Goal: Task Accomplishment & Management: Manage account settings

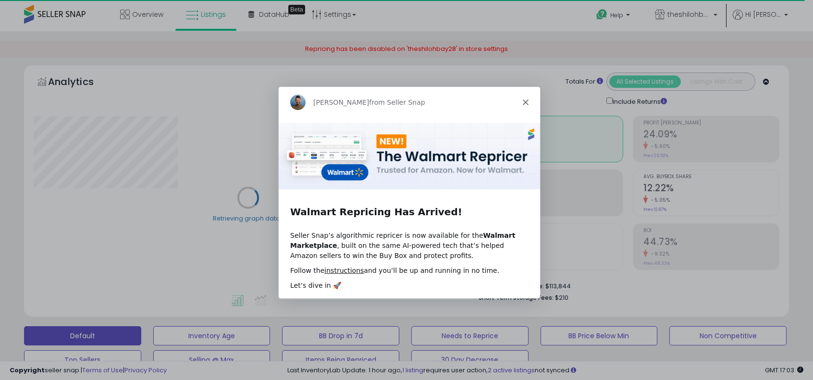
click at [528, 103] on icon "Close" at bounding box center [525, 102] width 6 height 6
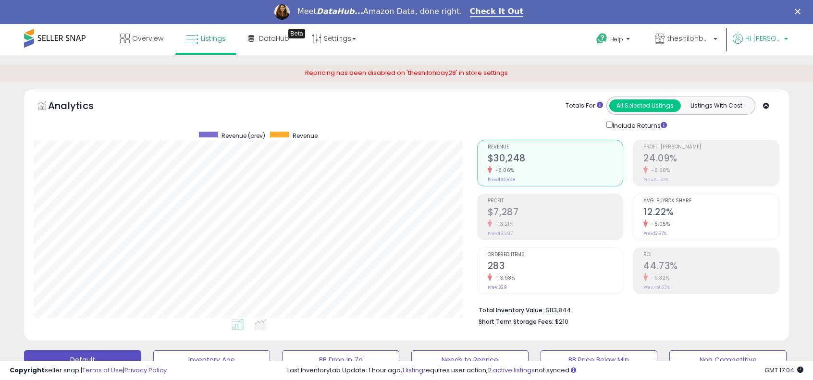
click at [765, 38] on span "Hi [PERSON_NAME]" at bounding box center [763, 39] width 36 height 10
click at [687, 42] on span "theshilohbay28" at bounding box center [689, 39] width 43 height 10
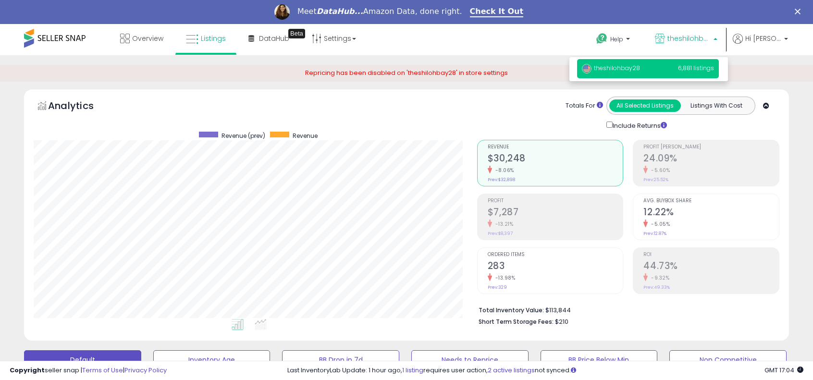
click at [753, 70] on div "Repricing has been disabled on 'theshilohbay28' in store settings" at bounding box center [406, 73] width 813 height 17
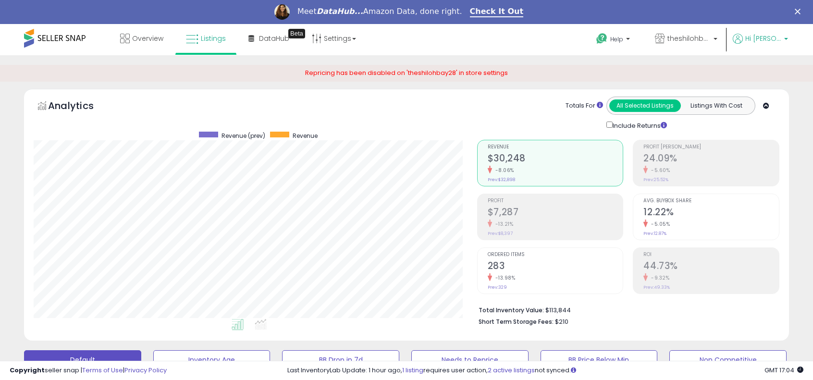
click at [759, 41] on span "Hi [PERSON_NAME]" at bounding box center [763, 39] width 36 height 10
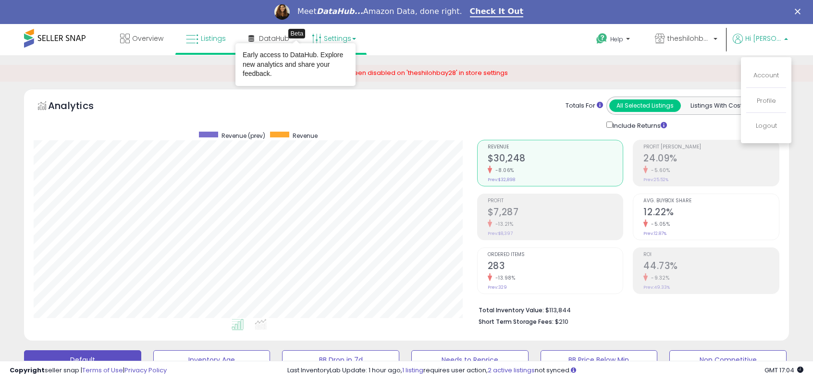
click at [315, 37] on icon at bounding box center [317, 39] width 10 height 10
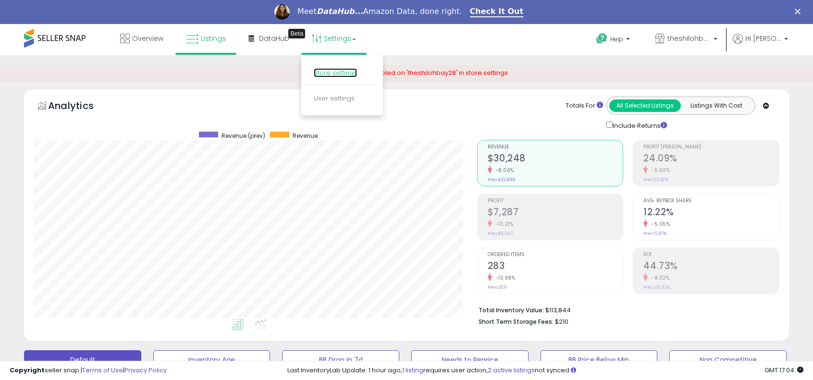
click at [333, 74] on link "Store settings" at bounding box center [335, 72] width 43 height 9
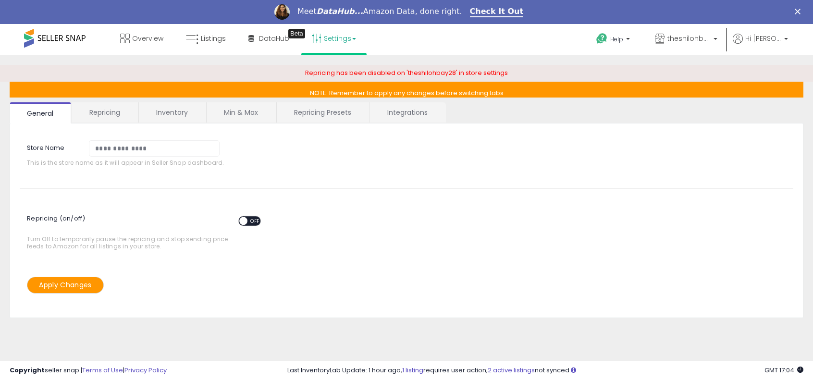
click at [235, 111] on link "Min & Max" at bounding box center [241, 112] width 69 height 20
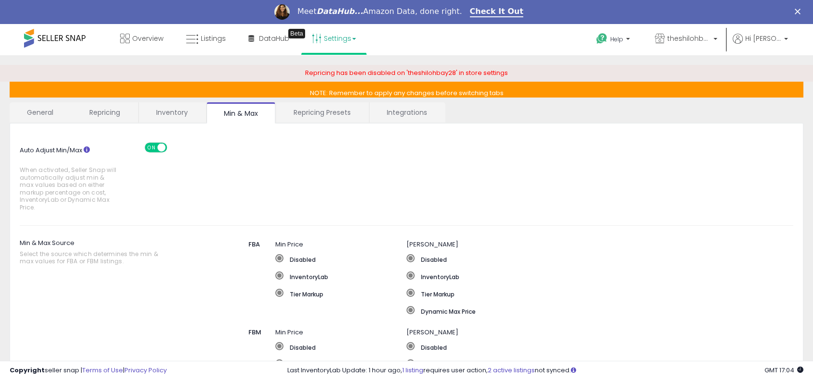
click at [113, 117] on link "Repricing" at bounding box center [104, 112] width 65 height 20
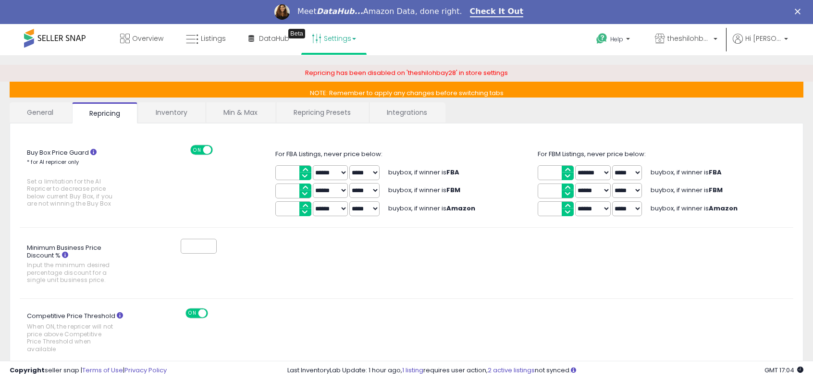
click at [243, 114] on link "Min & Max" at bounding box center [240, 112] width 69 height 20
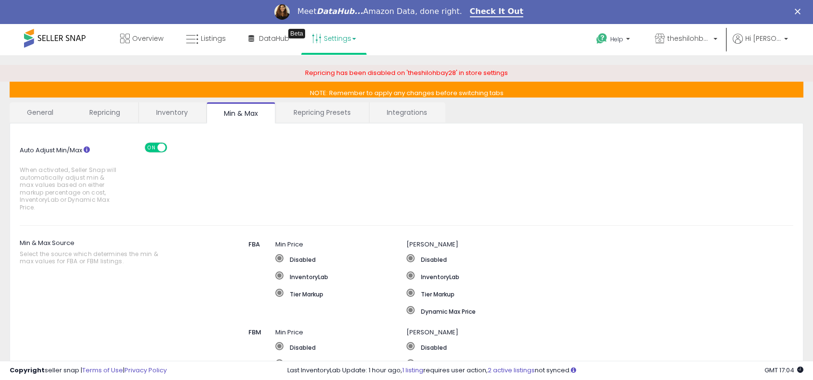
click at [319, 120] on link "Repricing Presets" at bounding box center [322, 112] width 92 height 20
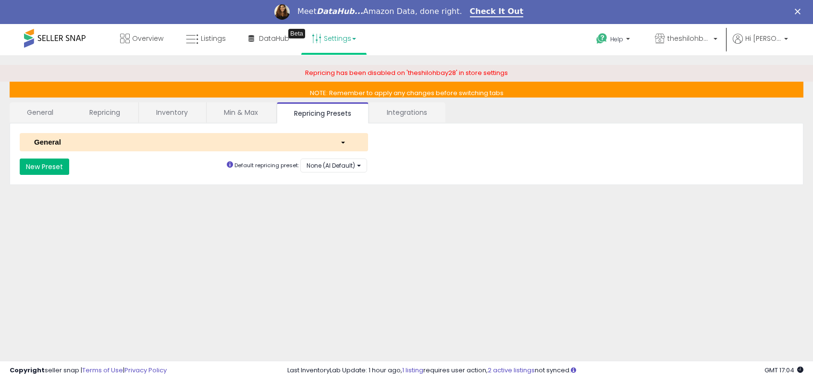
click at [38, 162] on button "New Preset" at bounding box center [45, 167] width 50 height 16
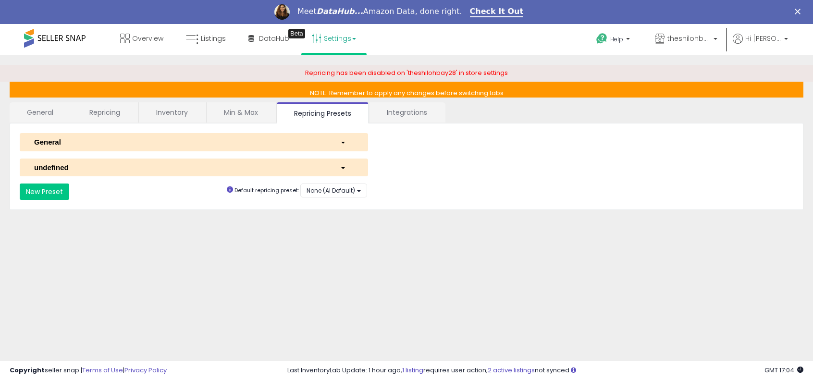
click at [154, 162] on div "undefined" at bounding box center [180, 167] width 306 height 10
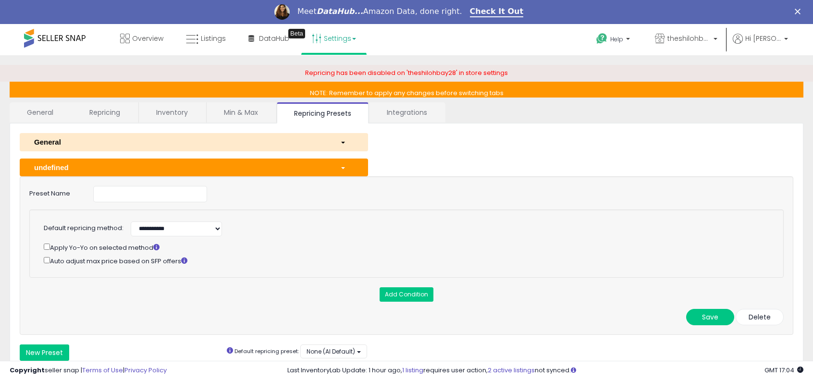
click at [155, 145] on div "General" at bounding box center [180, 142] width 306 height 10
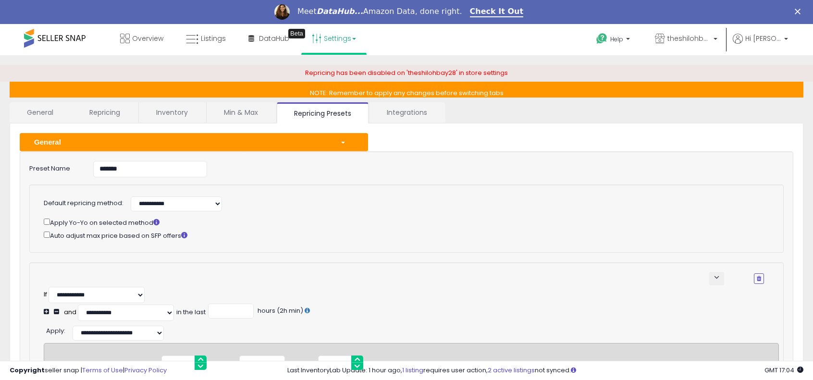
click at [339, 147] on button "General" at bounding box center [194, 142] width 348 height 18
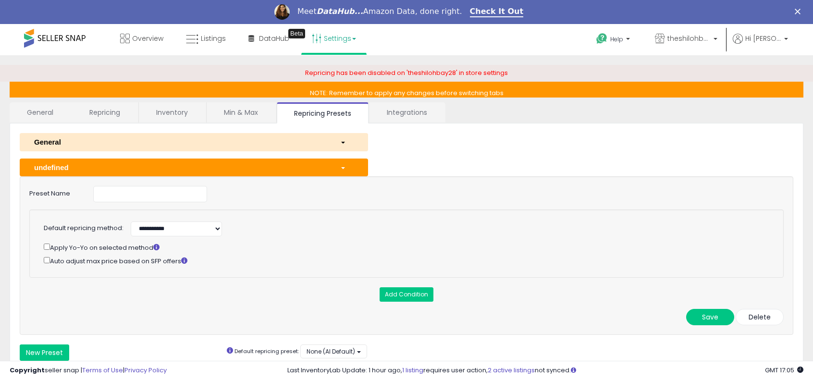
click at [340, 165] on div "button" at bounding box center [347, 167] width 28 height 10
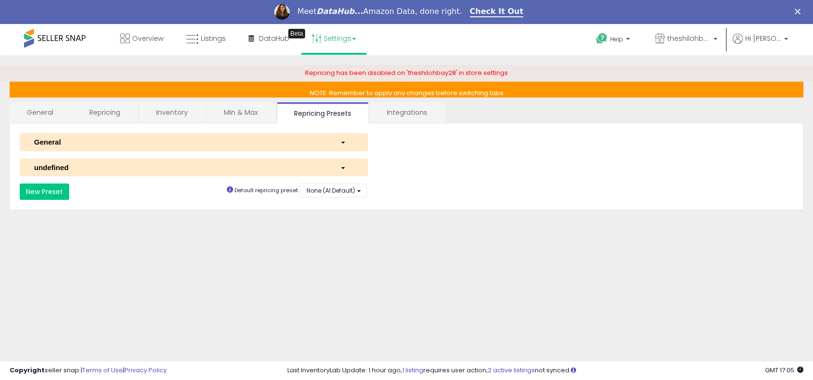
click at [340, 165] on div "button" at bounding box center [347, 167] width 28 height 10
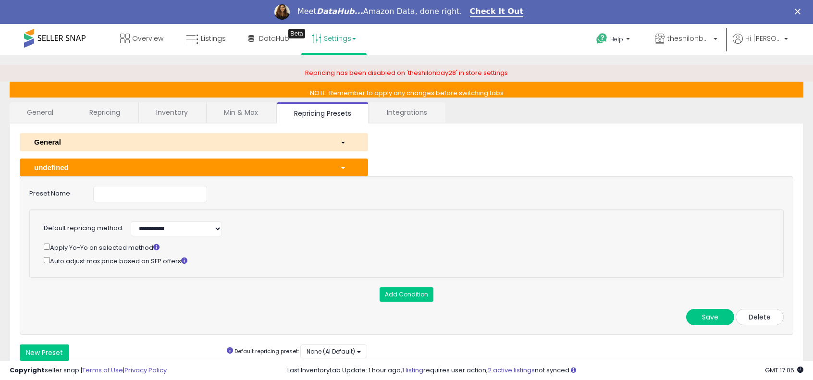
click at [765, 309] on button "Delete" at bounding box center [760, 317] width 48 height 16
